Goal: Task Accomplishment & Management: Use online tool/utility

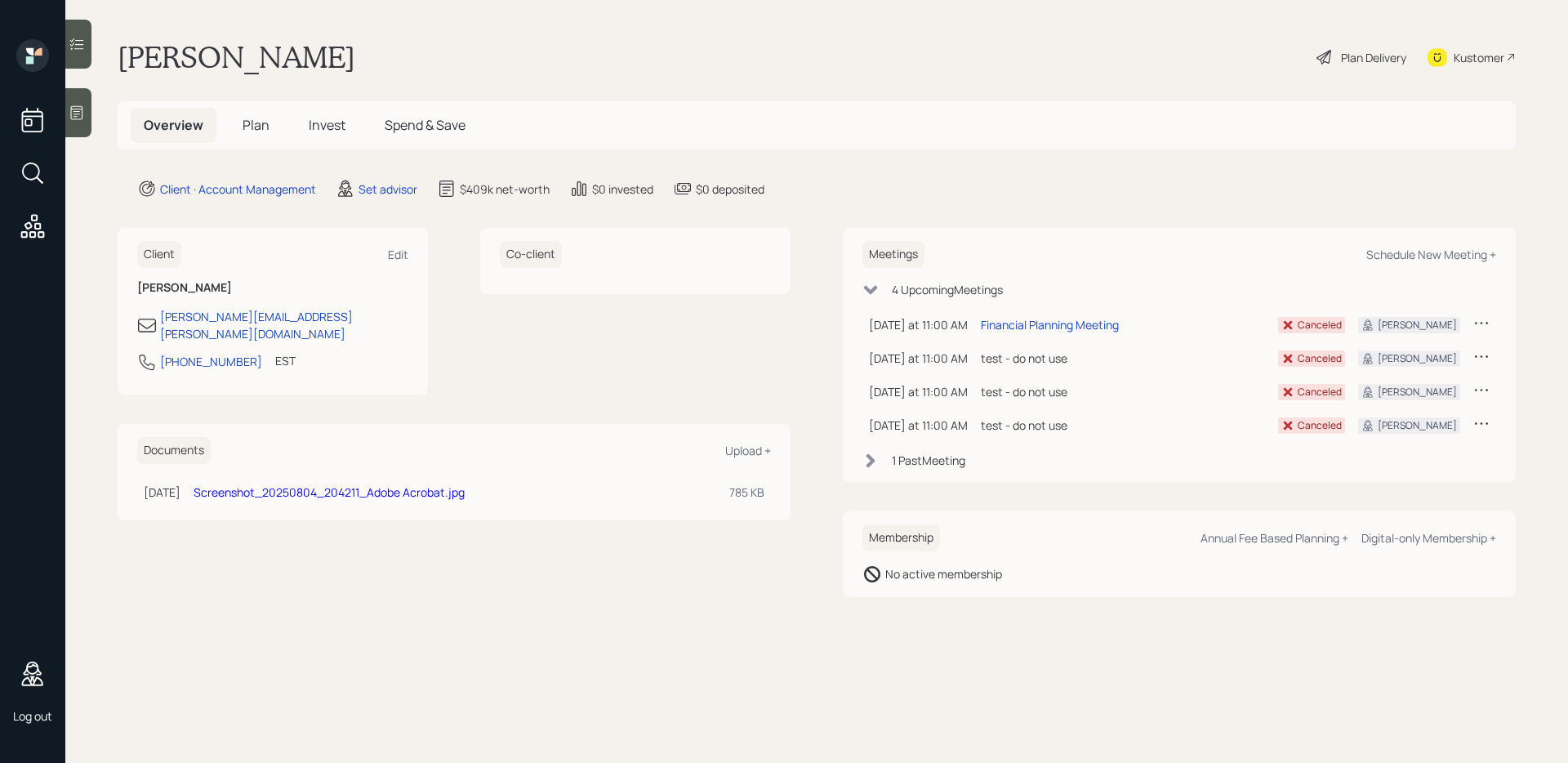
click at [259, 128] on span "Plan" at bounding box center [256, 124] width 27 height 18
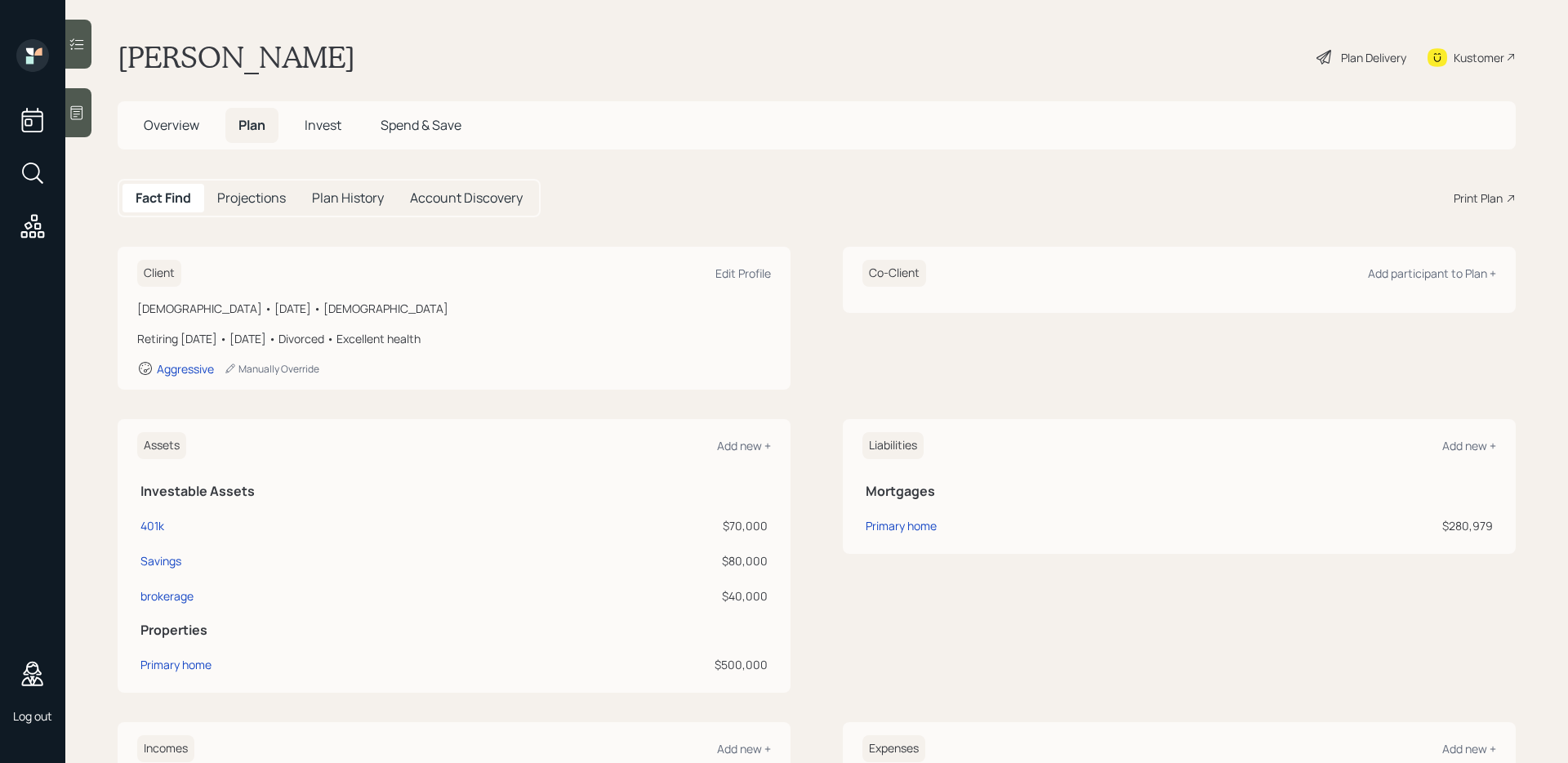
click at [1463, 194] on div "Print Plan" at bounding box center [1477, 198] width 49 height 17
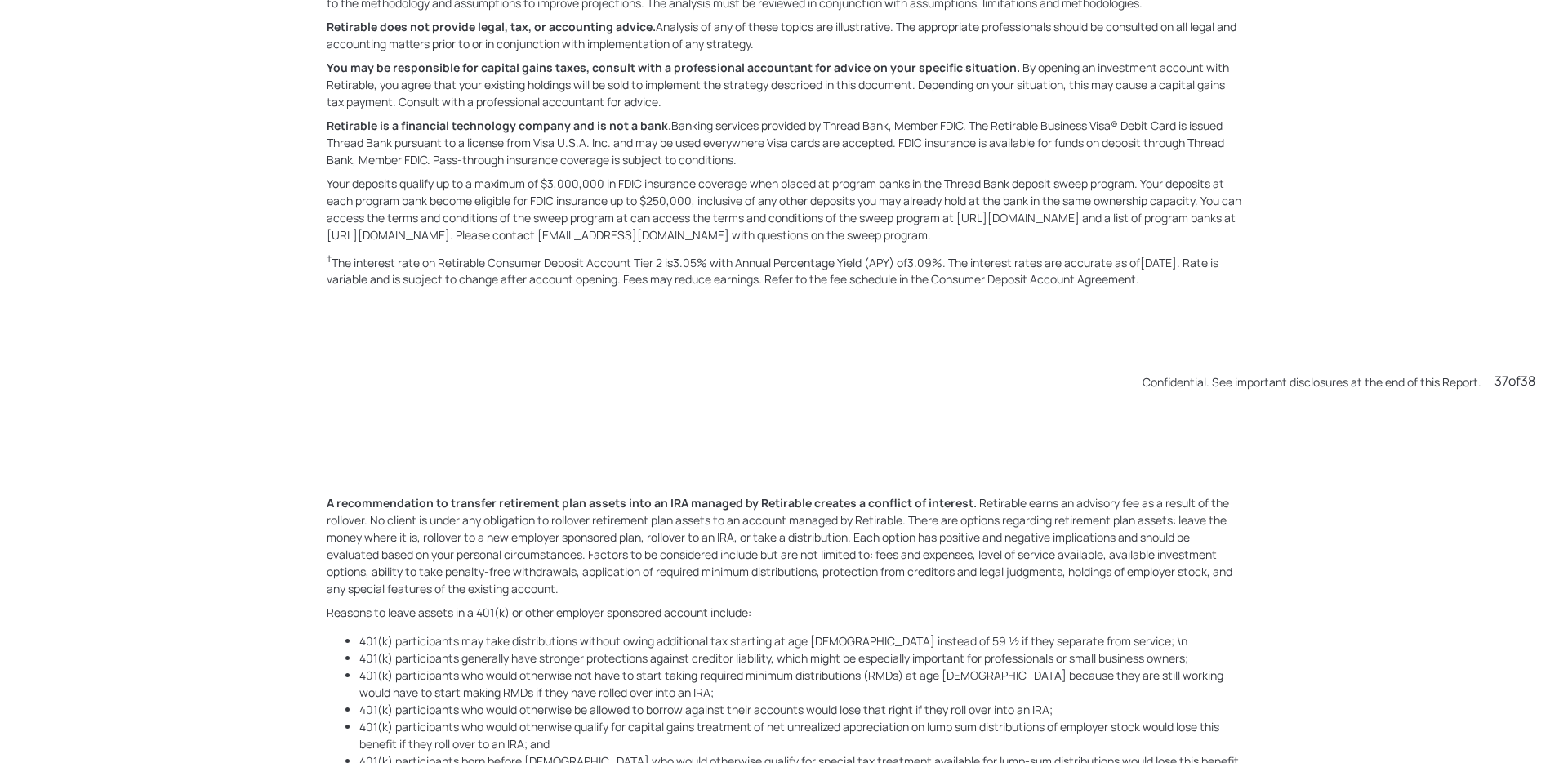
scroll to position [28220, 0]
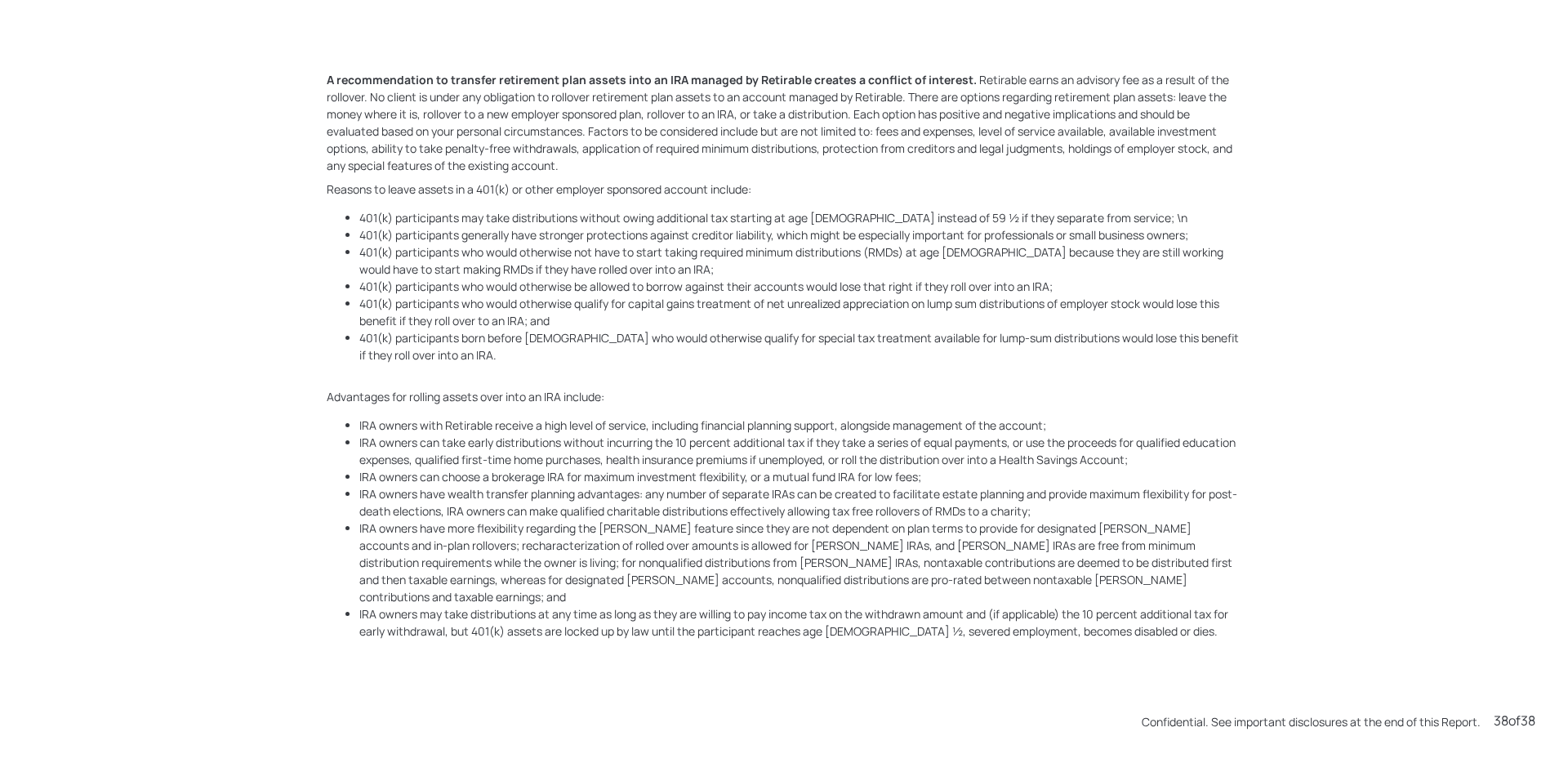
click at [961, 295] on li "401(k) participants who would otherwise be allowed to borrow against their acco…" at bounding box center [799, 286] width 882 height 17
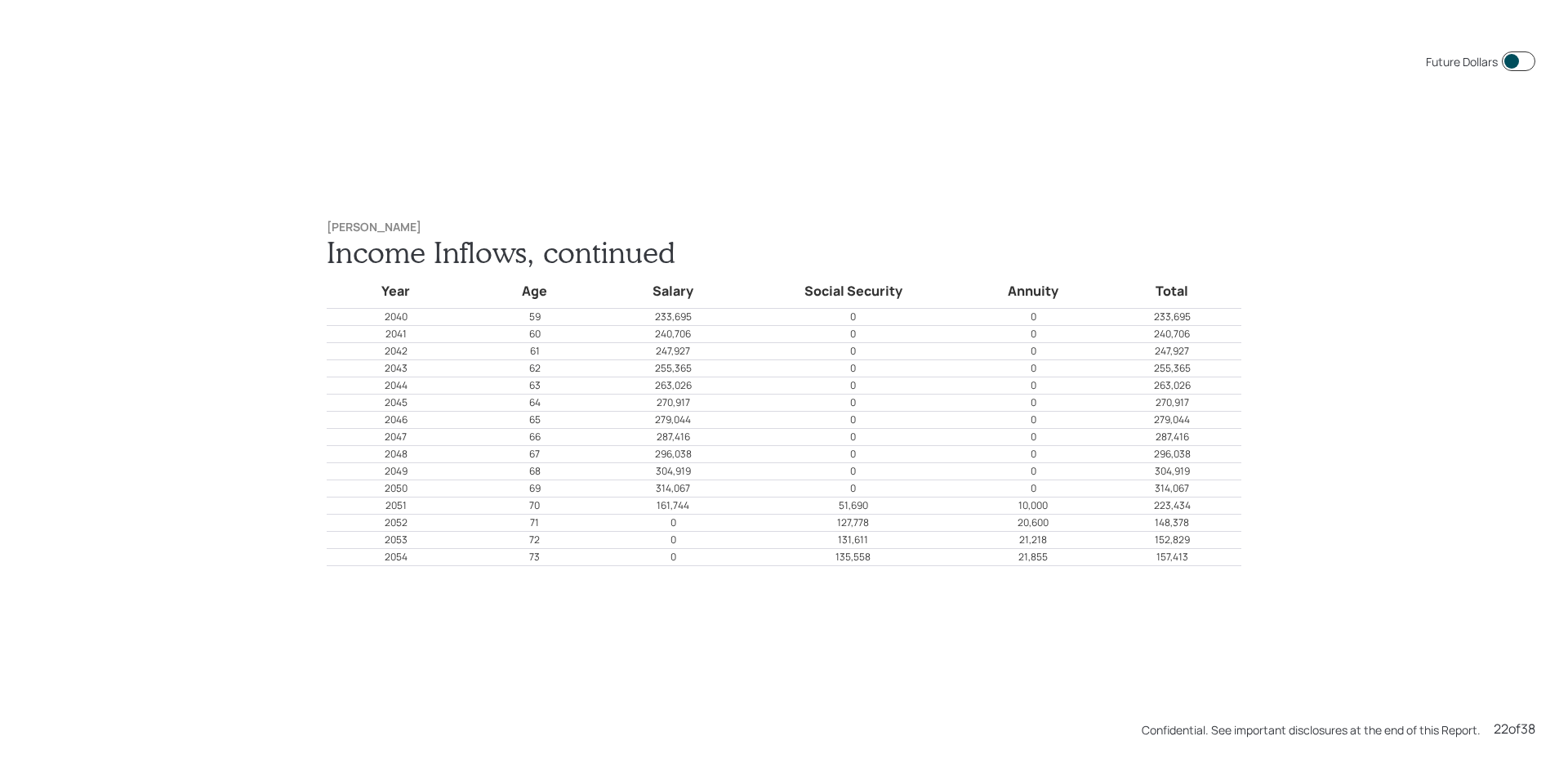
scroll to position [16017, 0]
